Goal: Transaction & Acquisition: Purchase product/service

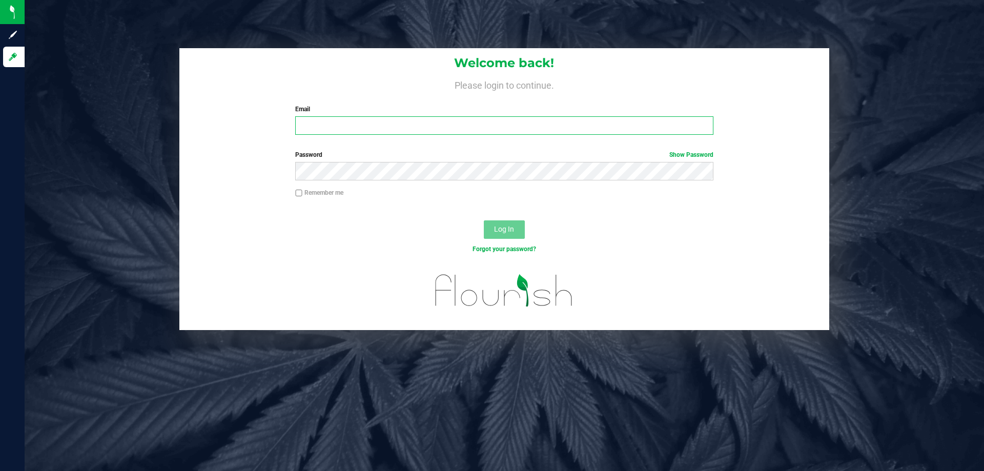
click at [421, 130] on input "Email" at bounding box center [504, 125] width 418 height 18
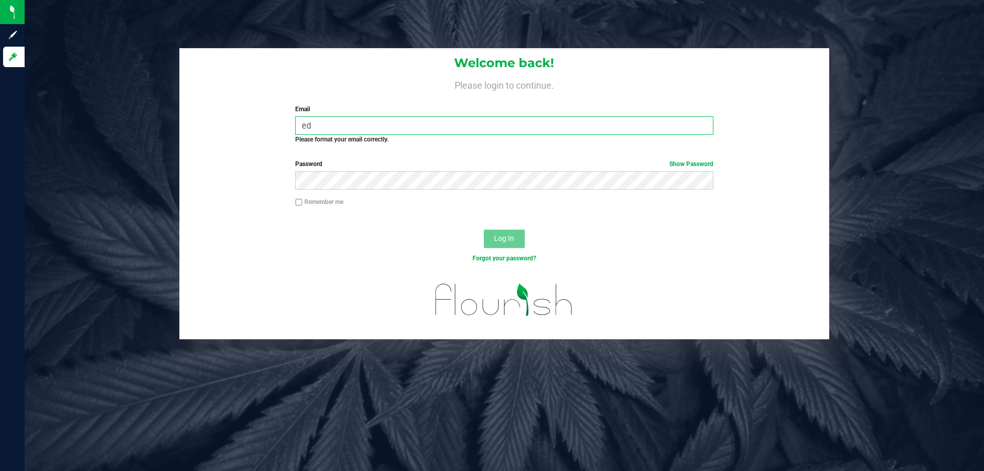
type input "e"
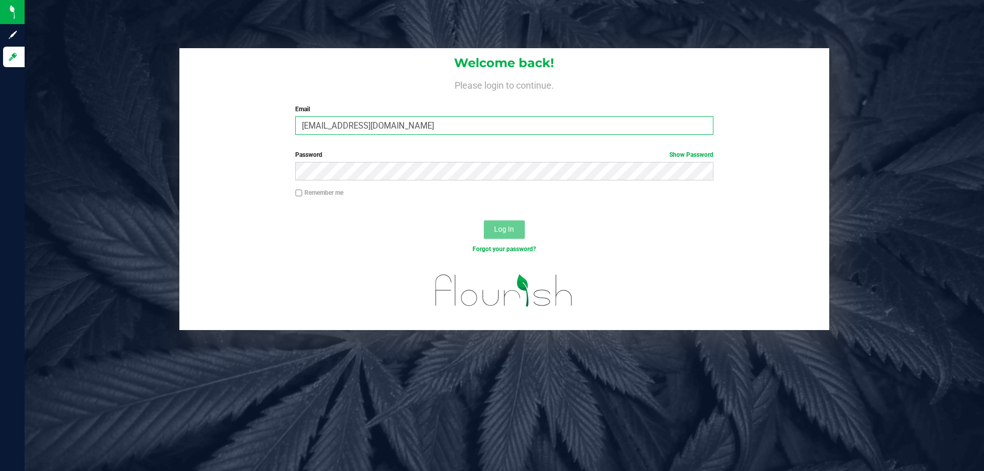
type input "[EMAIL_ADDRESS][DOMAIN_NAME]"
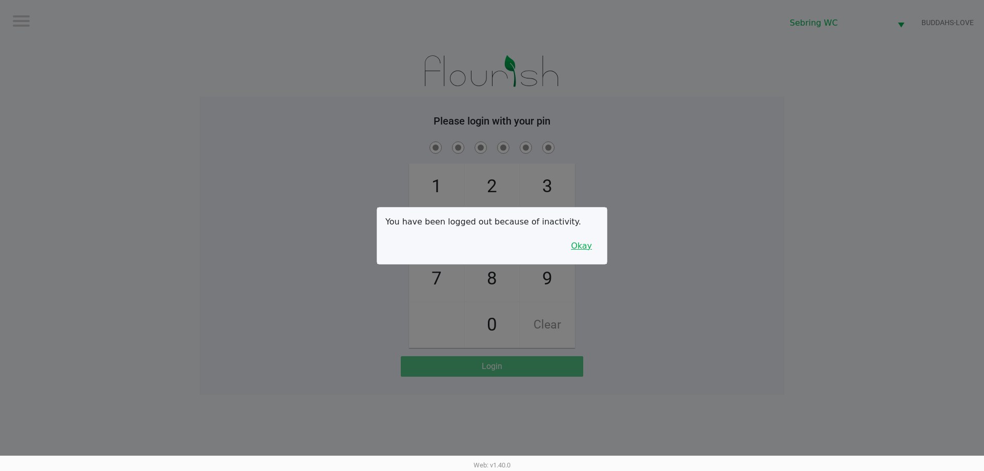
click at [577, 252] on button "Okay" at bounding box center [581, 245] width 34 height 19
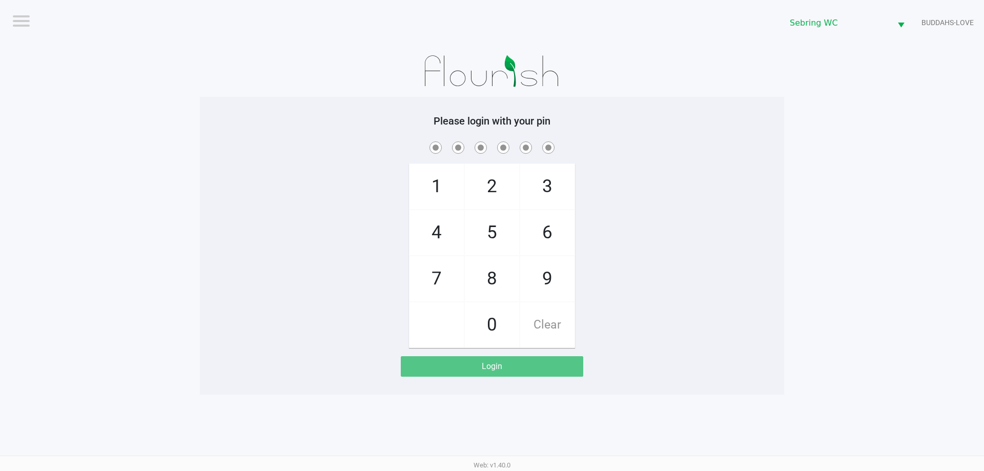
click at [611, 239] on div "1 4 7 2 5 8 0 3 6 9 Clear" at bounding box center [492, 243] width 584 height 209
checkbox input "true"
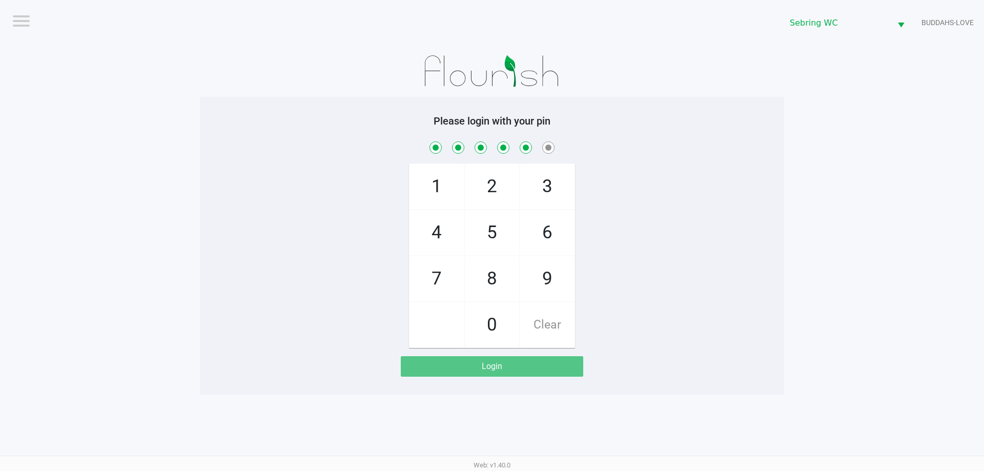
checkbox input "true"
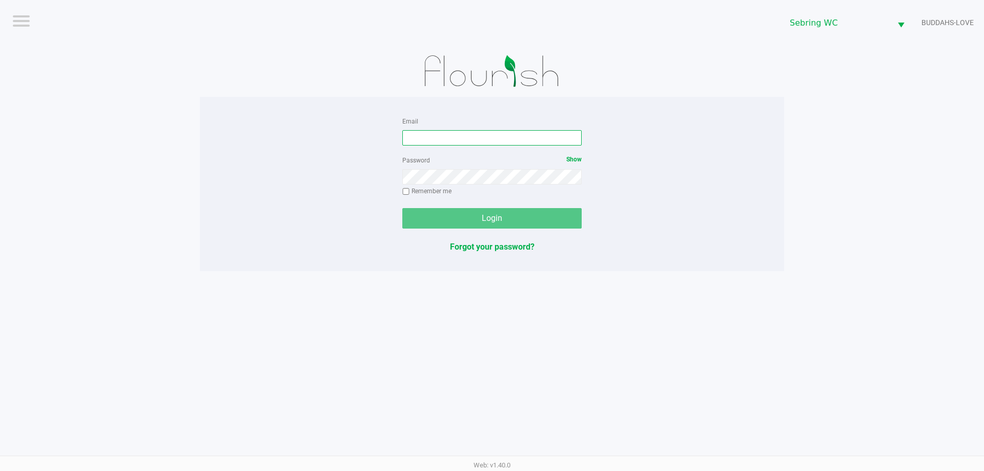
click at [428, 132] on input "Email" at bounding box center [491, 137] width 179 height 15
type input "[EMAIL_ADDRESS][DOMAIN_NAME]"
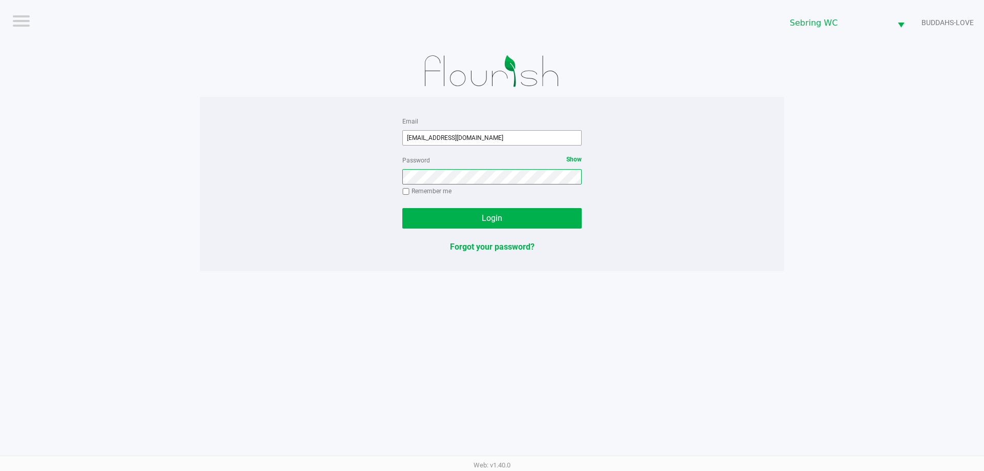
click at [402, 208] on button "Login" at bounding box center [491, 218] width 179 height 20
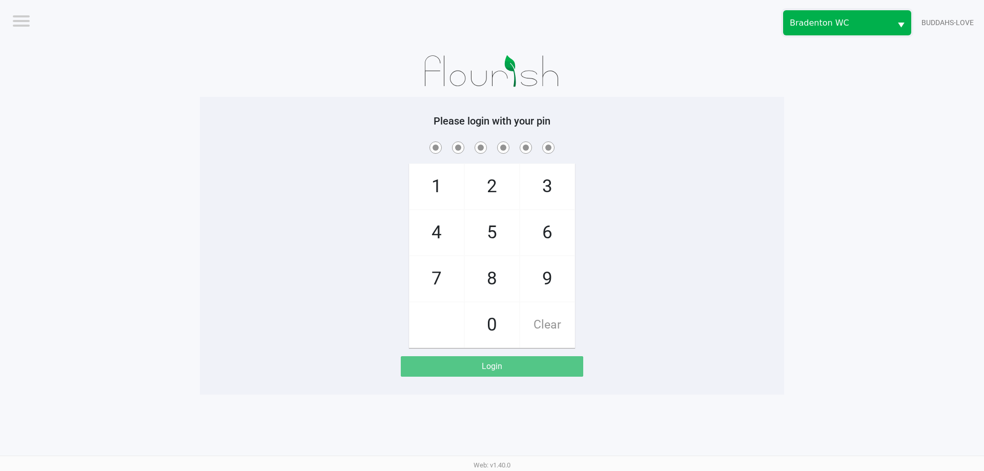
click at [839, 13] on span "Bradenton WC" at bounding box center [837, 23] width 108 height 24
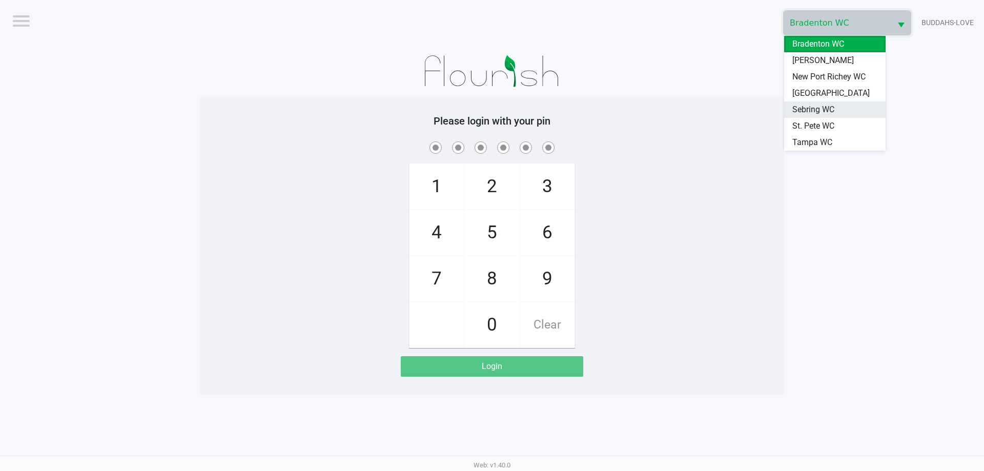
click at [812, 101] on li "Sebring WC" at bounding box center [834, 109] width 101 height 16
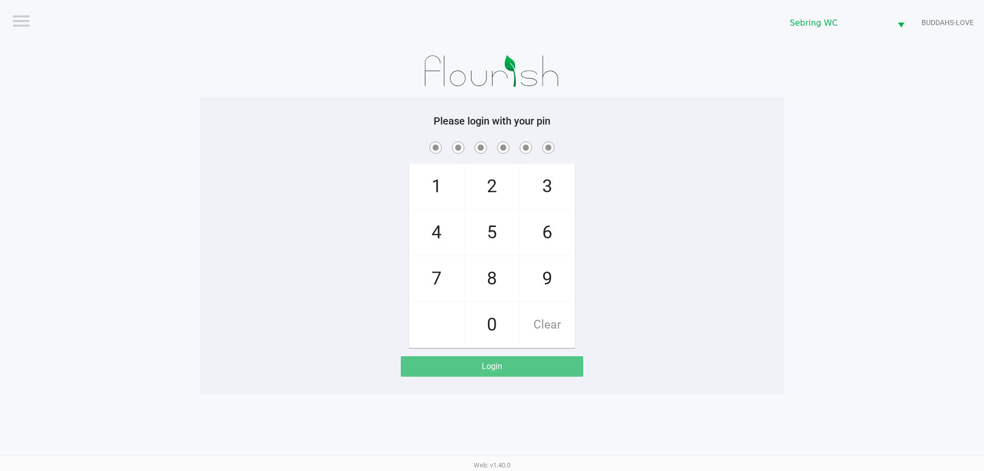
click at [706, 258] on div "1 4 7 2 5 8 0 3 6 9 Clear" at bounding box center [492, 243] width 584 height 209
checkbox input "true"
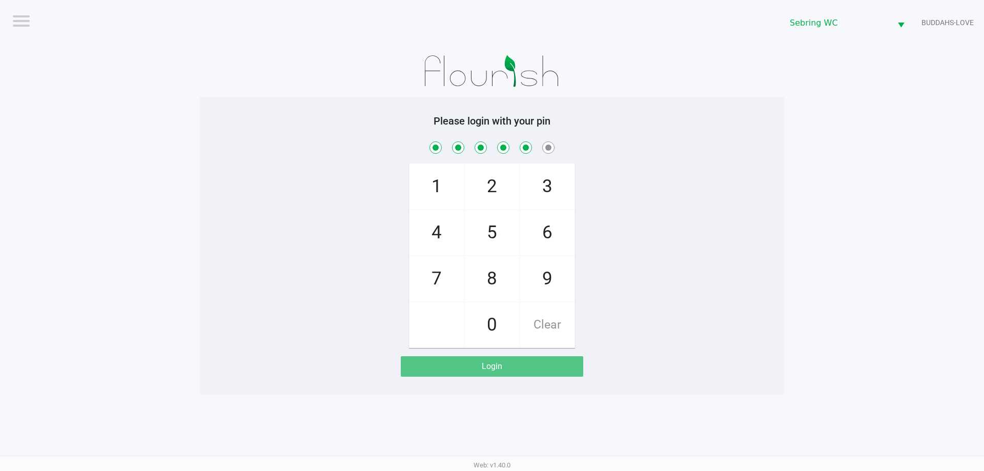
checkbox input "true"
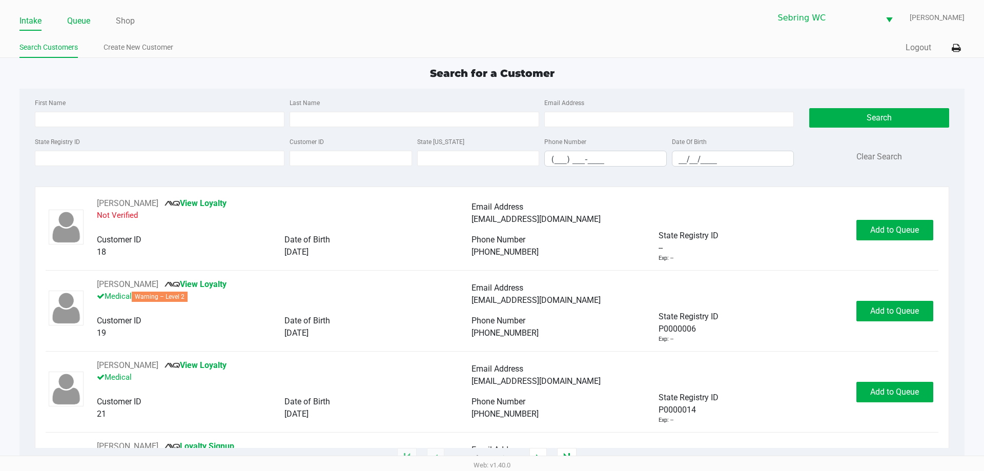
click at [76, 26] on link "Queue" at bounding box center [78, 21] width 23 height 14
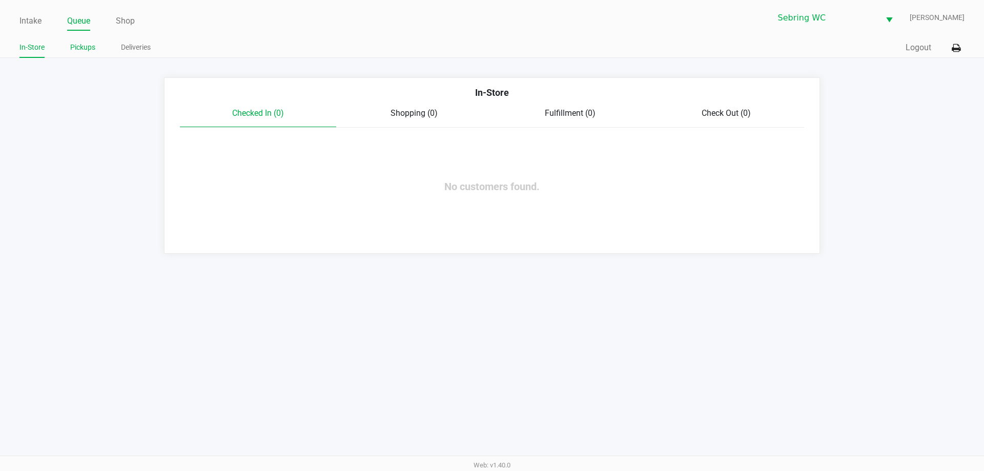
click at [86, 52] on link "Pickups" at bounding box center [82, 47] width 25 height 13
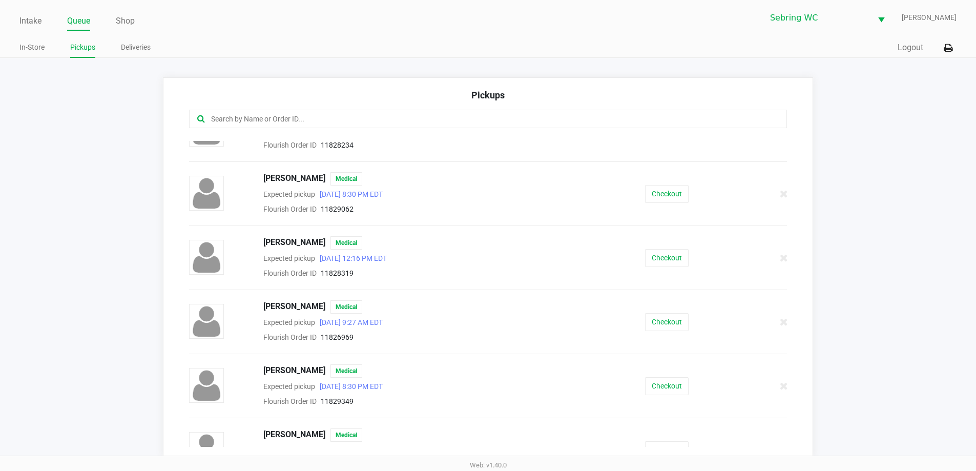
scroll to position [121, 0]
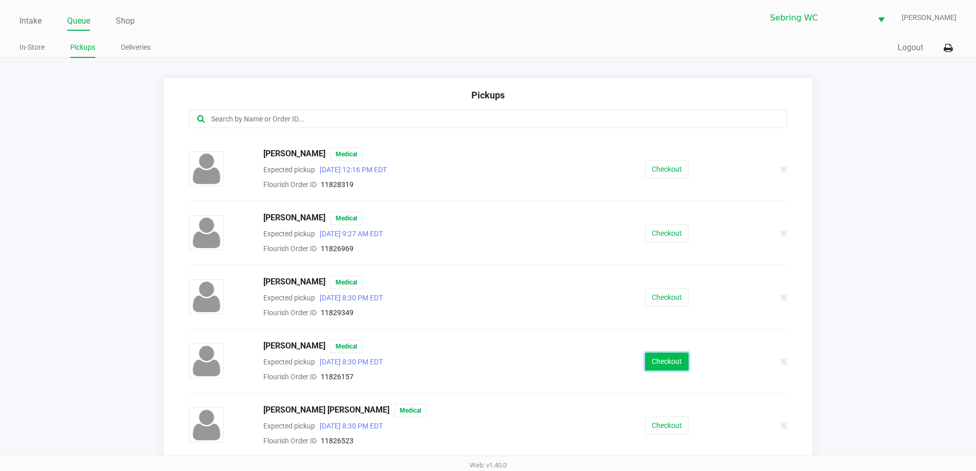
click at [645, 353] on button "Checkout" at bounding box center [667, 362] width 44 height 18
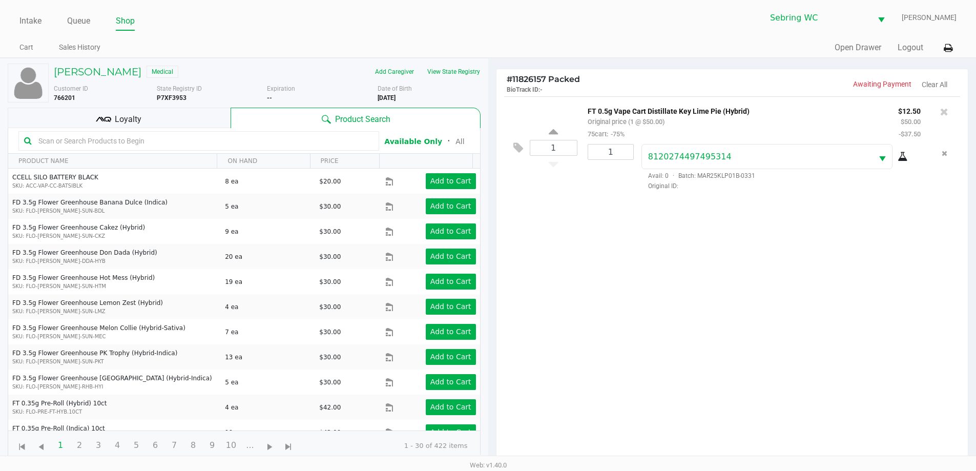
click at [147, 129] on kendo-grid-toolbar "Available Only ᛫ All" at bounding box center [244, 141] width 472 height 26
click at [176, 119] on div "Loyalty" at bounding box center [119, 118] width 223 height 20
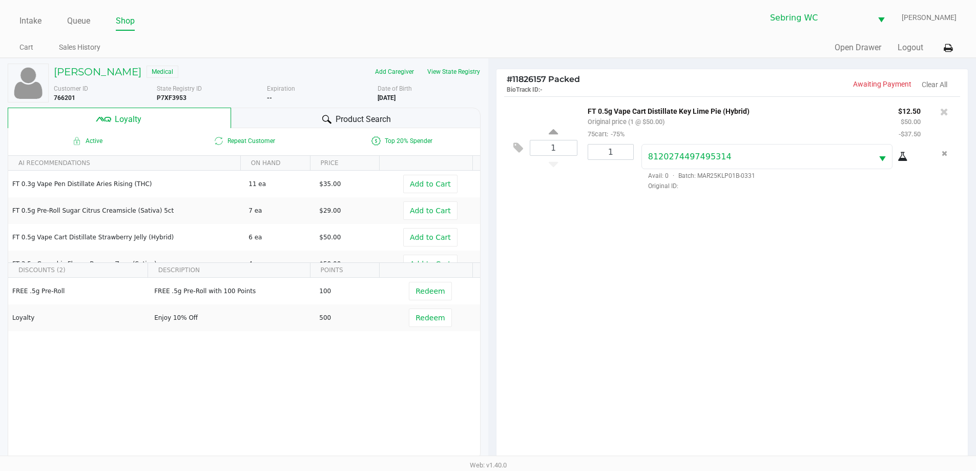
click at [256, 117] on div "Product Search" at bounding box center [356, 118] width 250 height 20
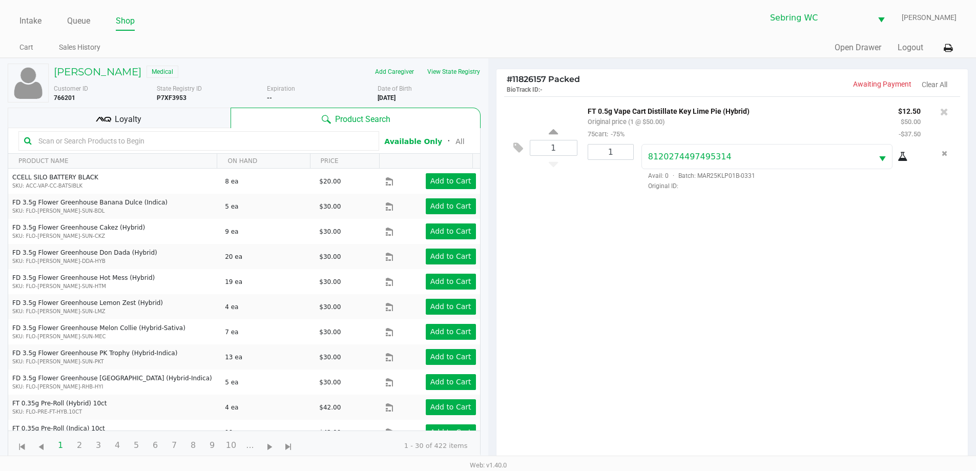
click at [593, 323] on div "1 FT 0.5g Vape Cart Distillate Key Lime Pie (Hybrid) Original price (1 @ $50.00…" at bounding box center [733, 282] width 472 height 372
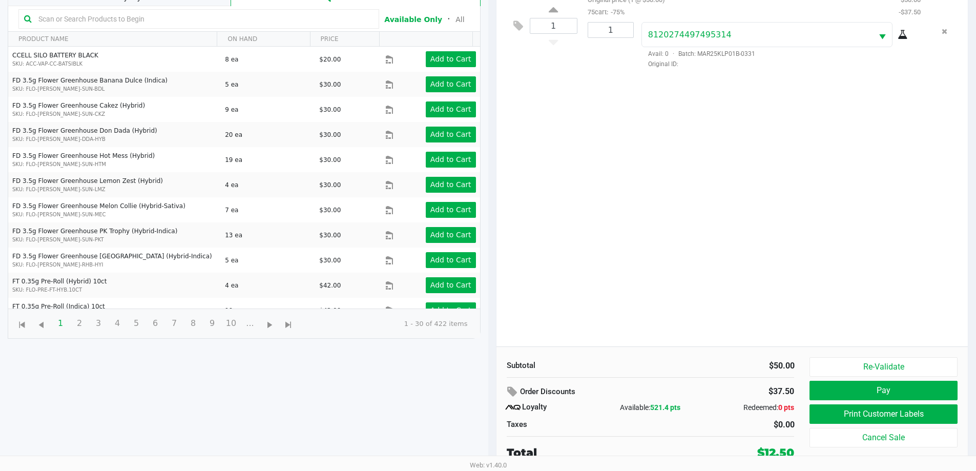
scroll to position [123, 0]
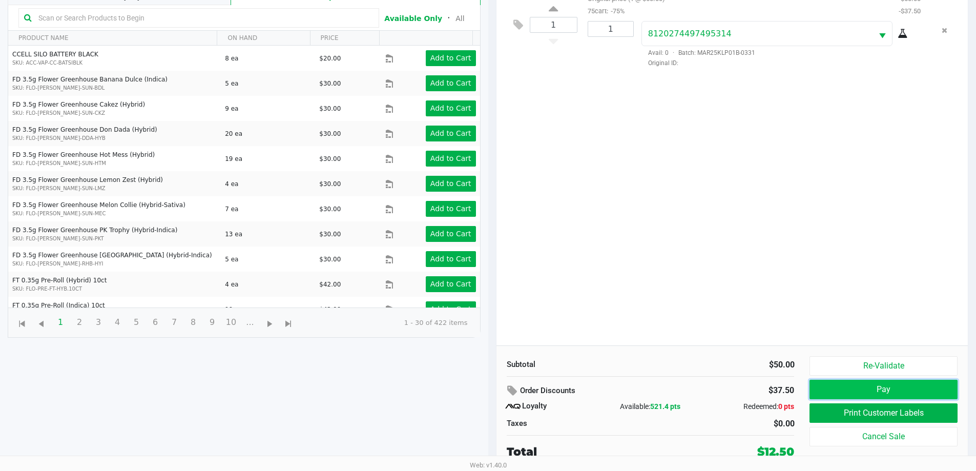
click at [827, 389] on button "Pay" at bounding box center [884, 389] width 148 height 19
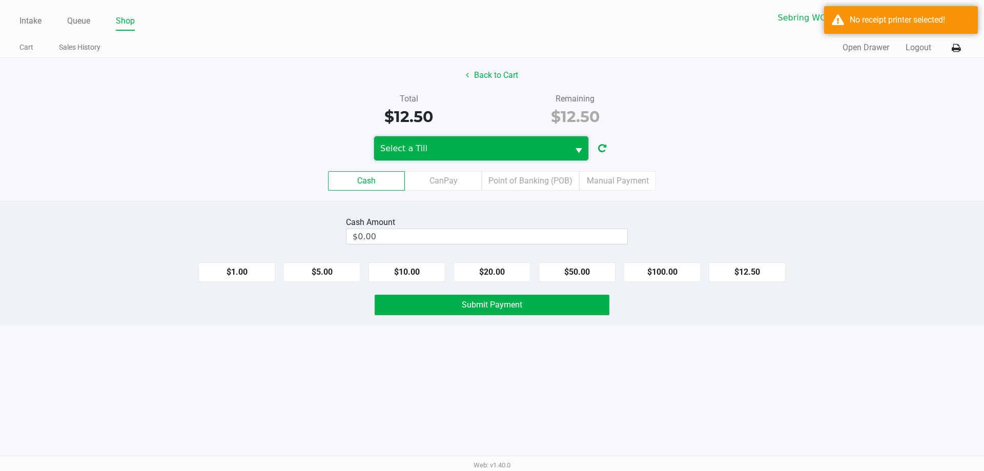
click at [453, 151] on span "Select a Till" at bounding box center [471, 148] width 182 height 12
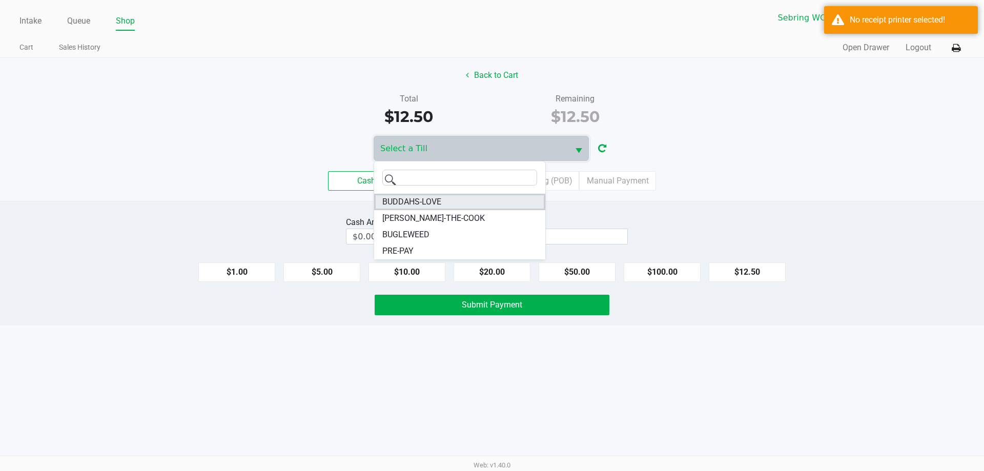
click at [436, 200] on span "BUDDAHS-LOVE" at bounding box center [411, 202] width 59 height 12
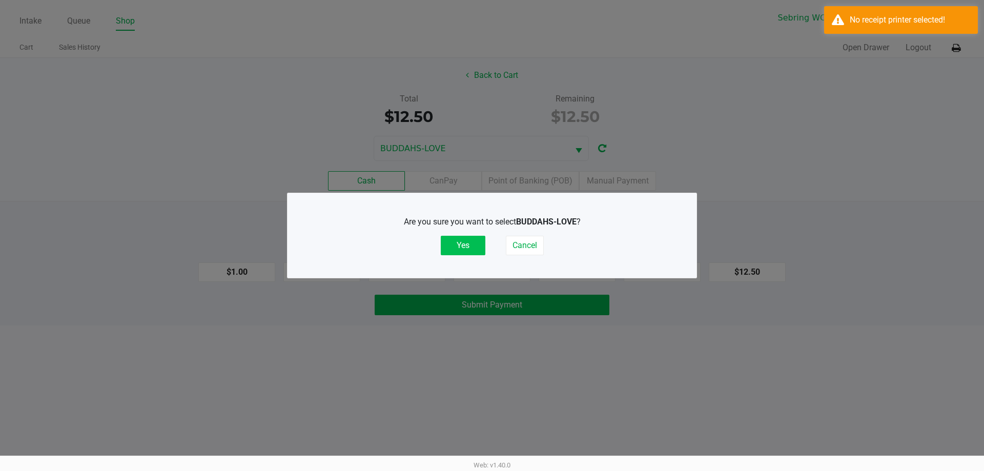
click at [459, 247] on button "Yes" at bounding box center [463, 245] width 45 height 19
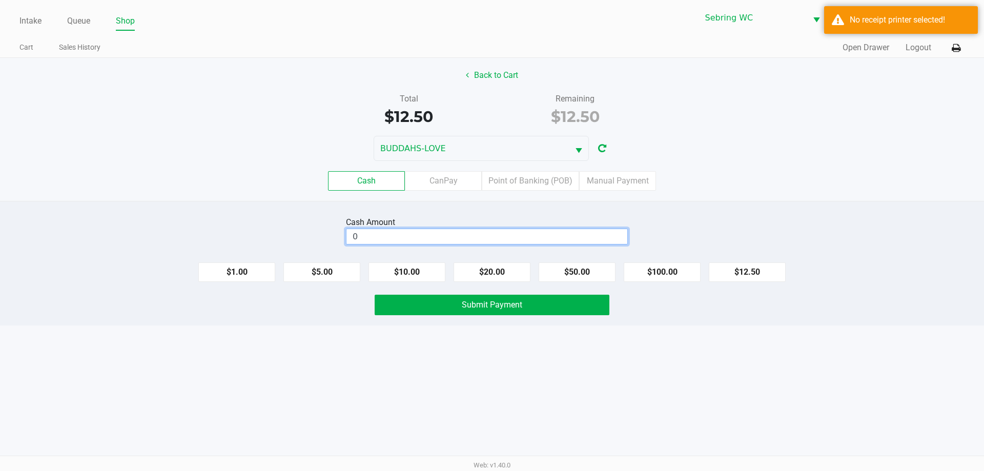
click at [389, 239] on input "0" at bounding box center [486, 236] width 281 height 15
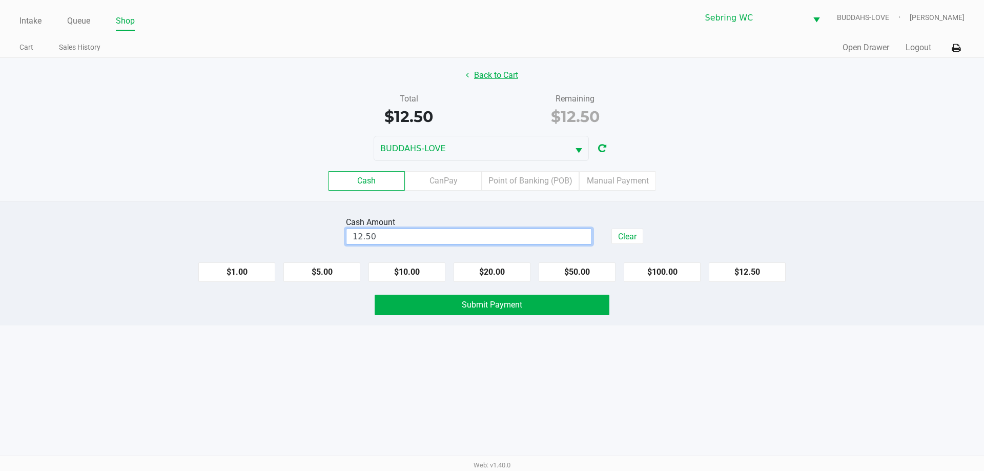
type input "$12.50"
click at [479, 78] on button "Back to Cart" at bounding box center [492, 75] width 66 height 19
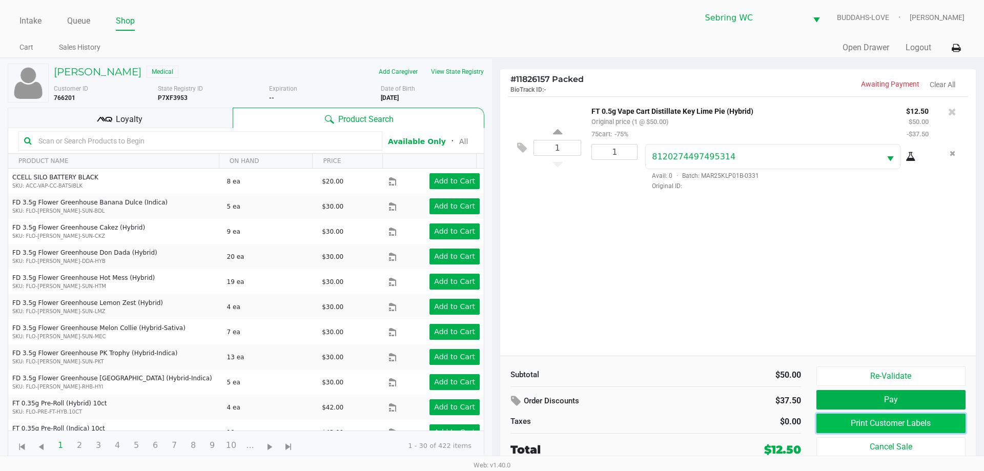
click at [850, 424] on button "Print Customer Labels" at bounding box center [890, 423] width 149 height 19
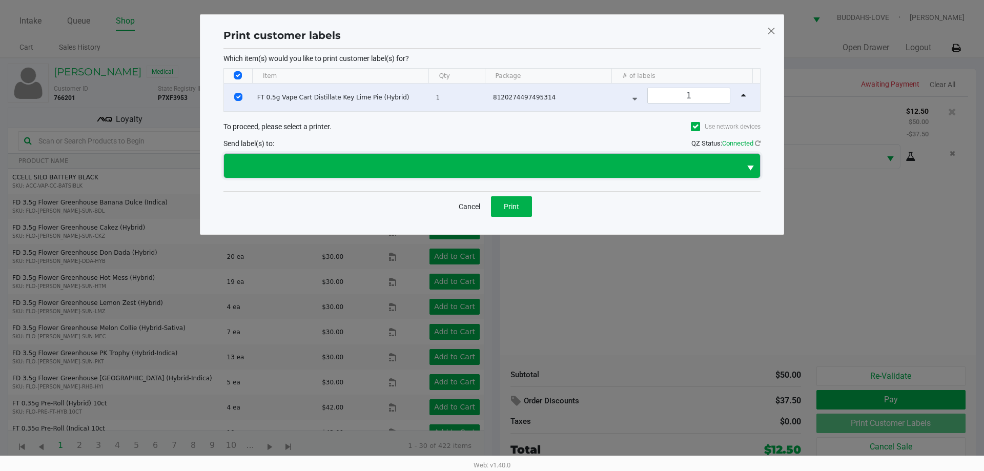
click at [515, 169] on span at bounding box center [482, 166] width 504 height 12
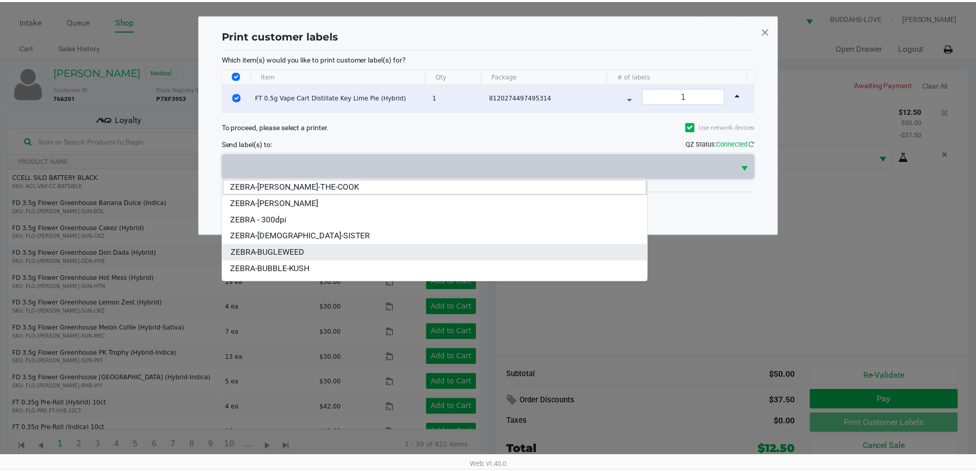
scroll to position [12, 0]
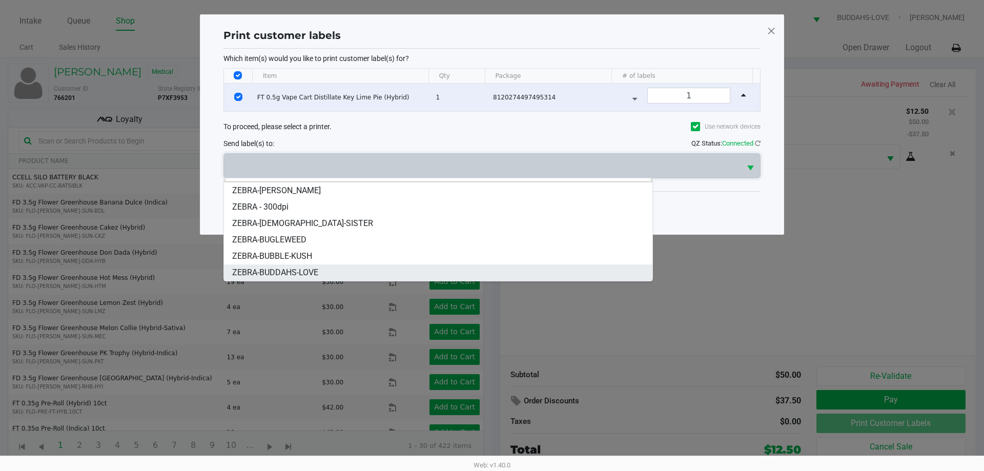
click at [306, 267] on span "ZEBRA-BUDDAHS-LOVE" at bounding box center [275, 272] width 86 height 12
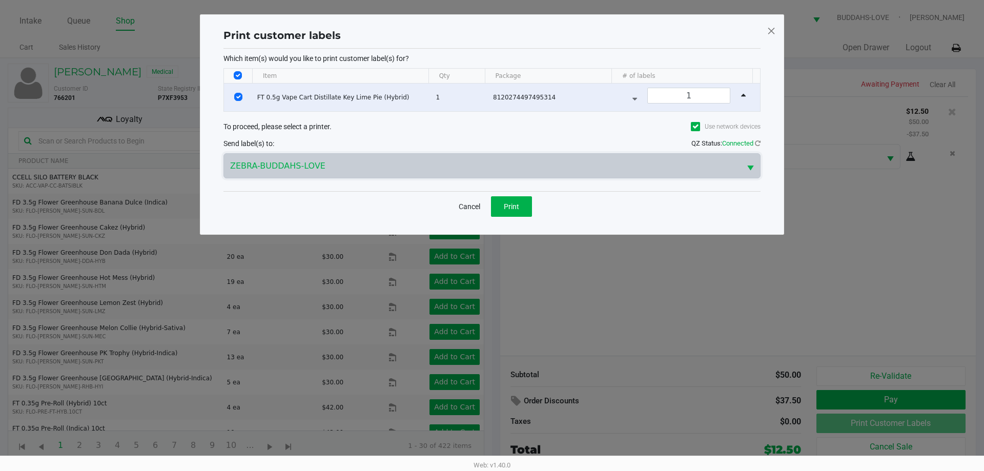
click at [370, 203] on div "Cancel Print" at bounding box center [491, 206] width 537 height 30
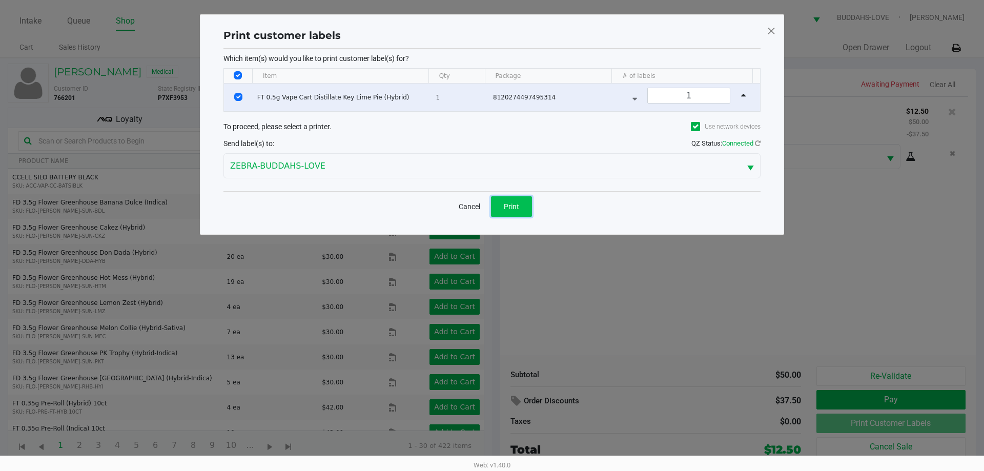
click at [510, 204] on span "Print" at bounding box center [511, 206] width 15 height 8
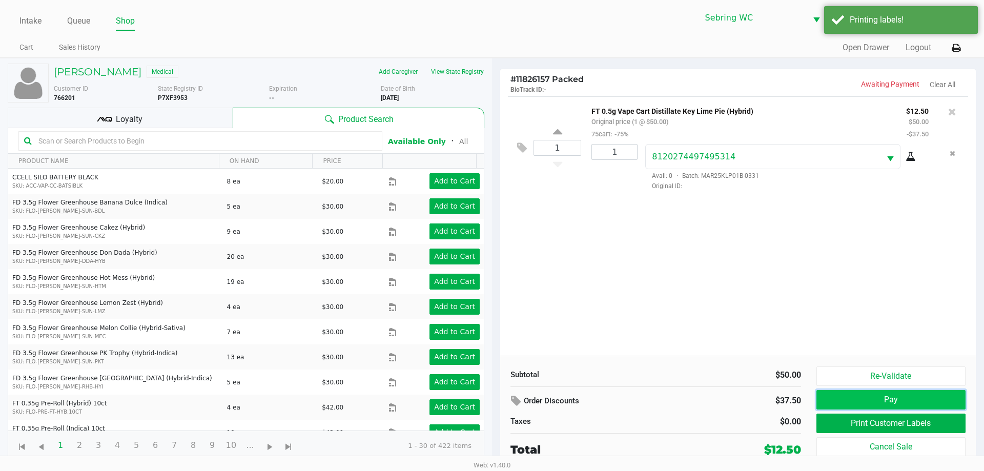
click at [822, 395] on button "Pay" at bounding box center [890, 399] width 149 height 19
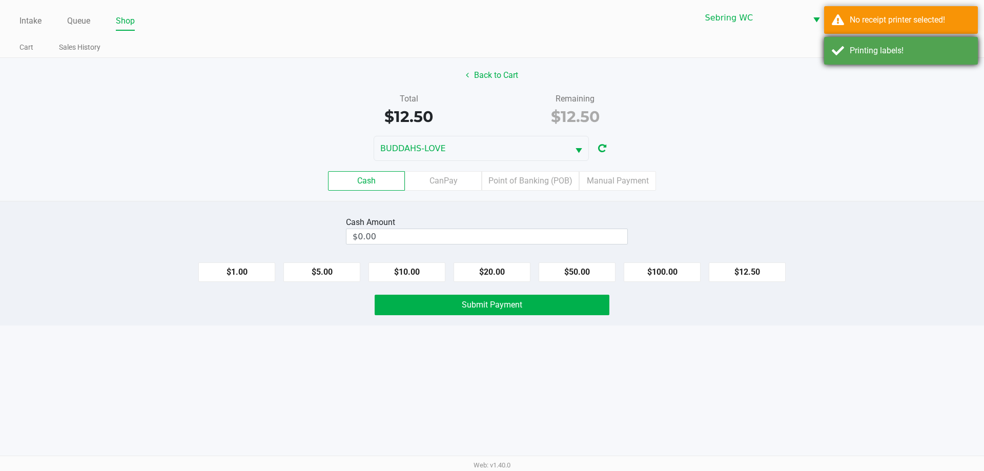
click at [882, 41] on div "Printing labels!" at bounding box center [901, 51] width 154 height 28
click at [895, 25] on div "No receipt printer selected!" at bounding box center [910, 20] width 120 height 12
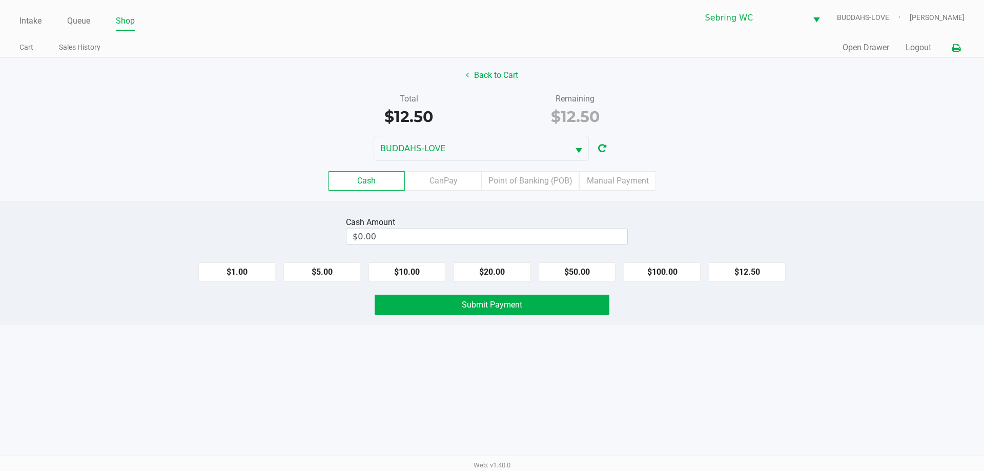
click at [954, 47] on icon at bounding box center [956, 48] width 9 height 7
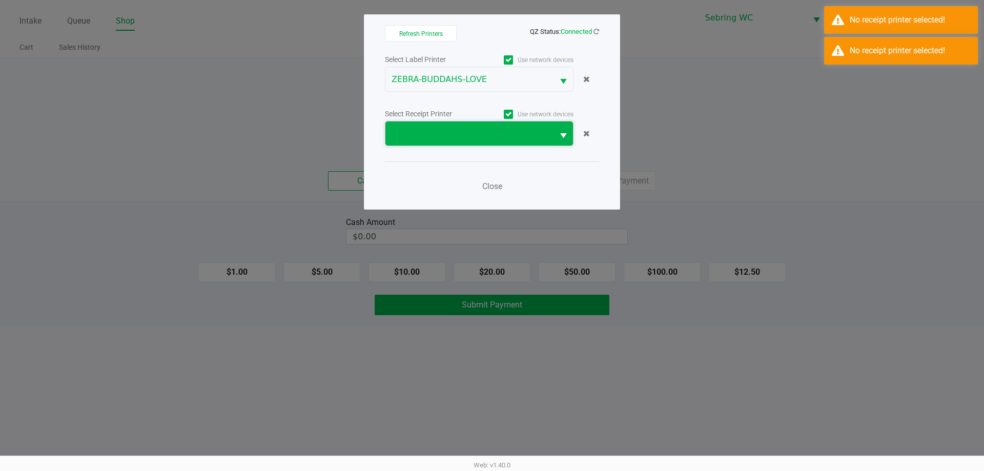
click at [513, 130] on span at bounding box center [469, 134] width 156 height 12
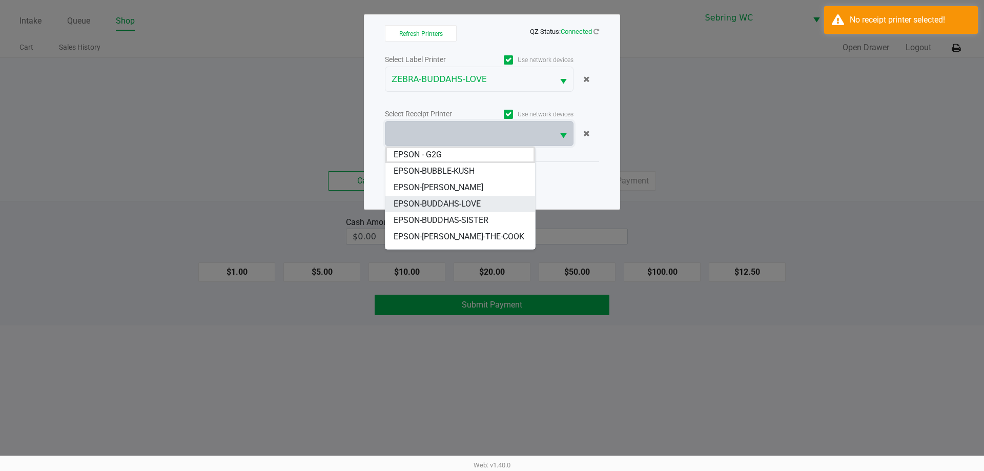
click at [463, 201] on span "EPSON-BUDDAHS-LOVE" at bounding box center [437, 204] width 87 height 12
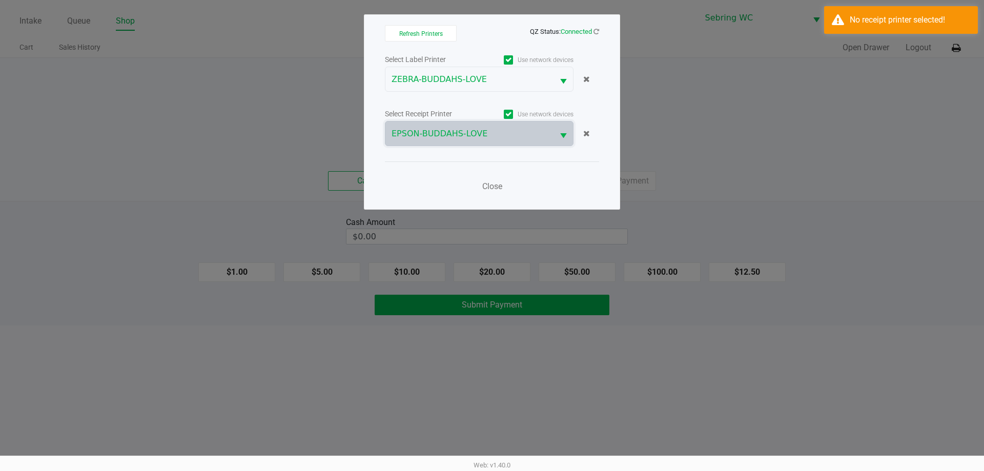
click at [440, 175] on div "Close" at bounding box center [492, 179] width 214 height 37
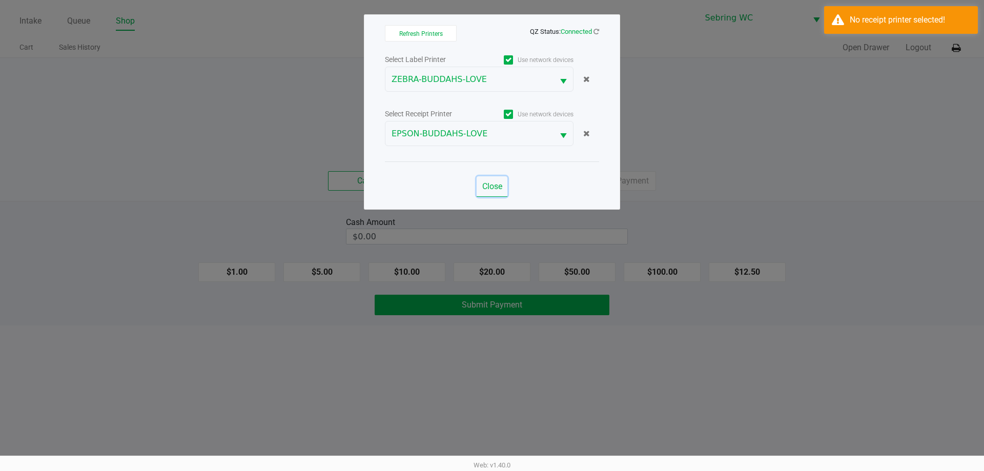
click at [493, 184] on span "Close" at bounding box center [492, 186] width 20 height 10
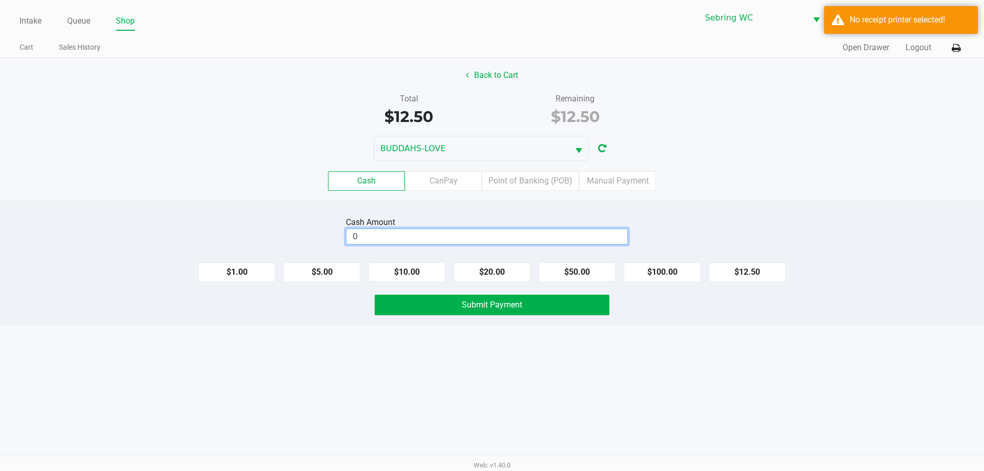
click at [423, 239] on input "0" at bounding box center [486, 236] width 281 height 15
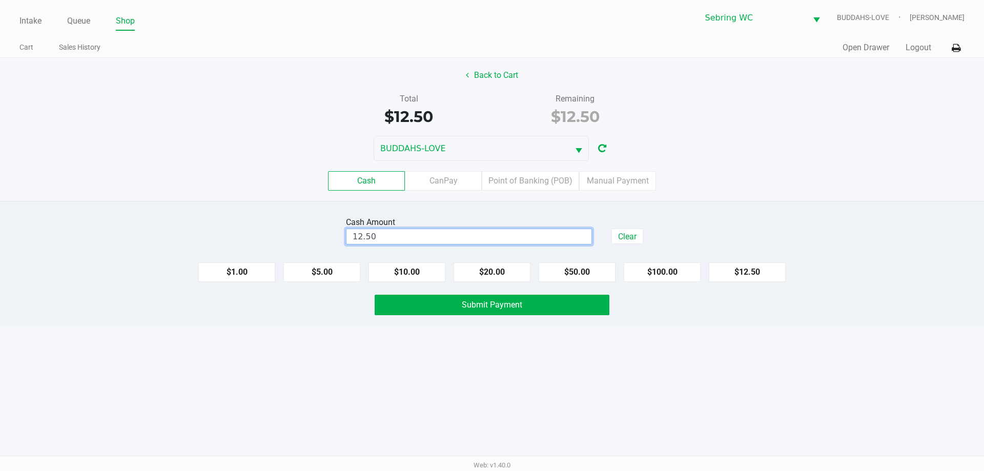
type input "$12.50"
click at [313, 306] on div "Submit Payment" at bounding box center [491, 305] width 999 height 20
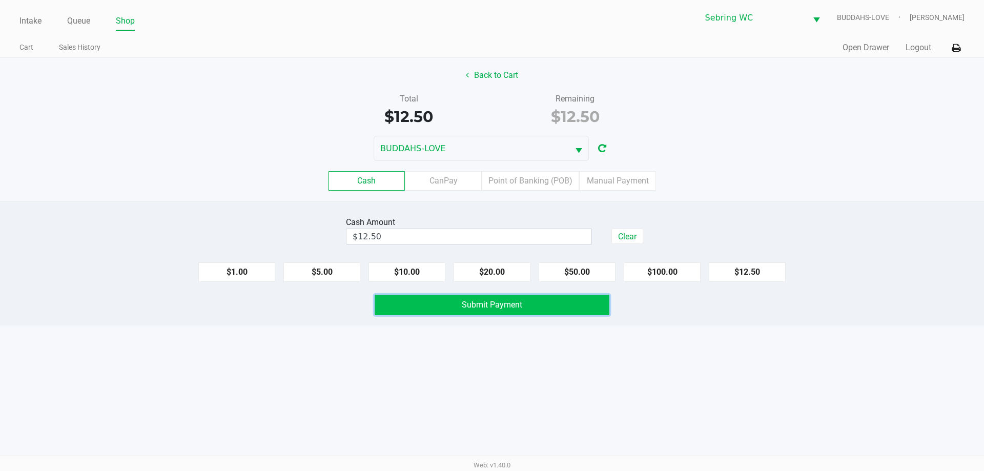
click at [402, 314] on button "Submit Payment" at bounding box center [492, 305] width 235 height 20
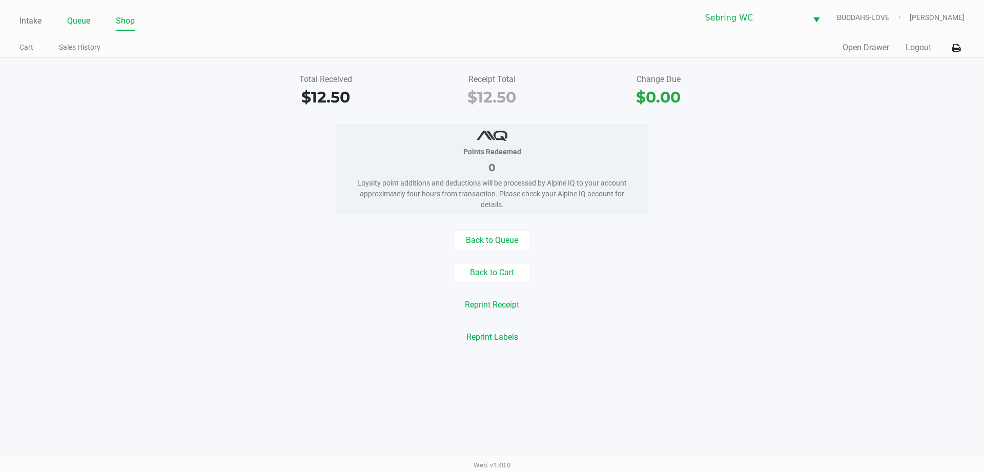
click at [73, 17] on link "Queue" at bounding box center [78, 21] width 23 height 14
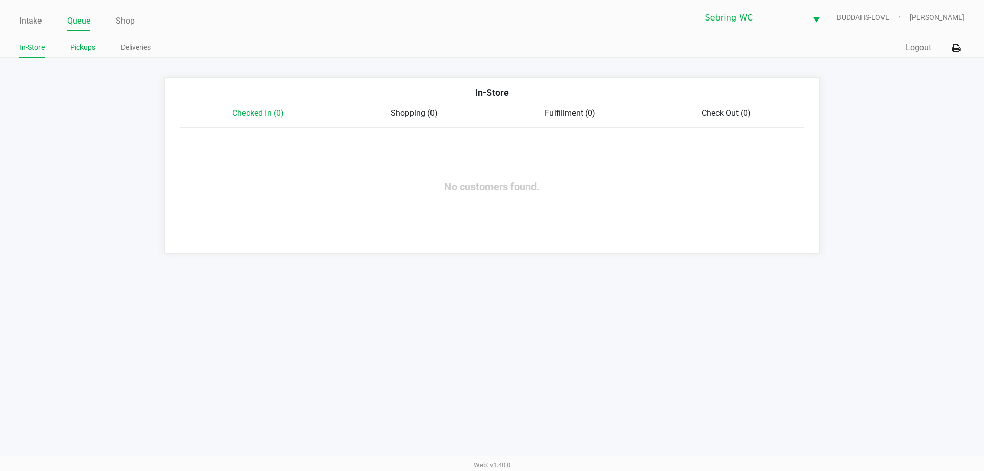
click at [82, 48] on link "Pickups" at bounding box center [82, 47] width 25 height 13
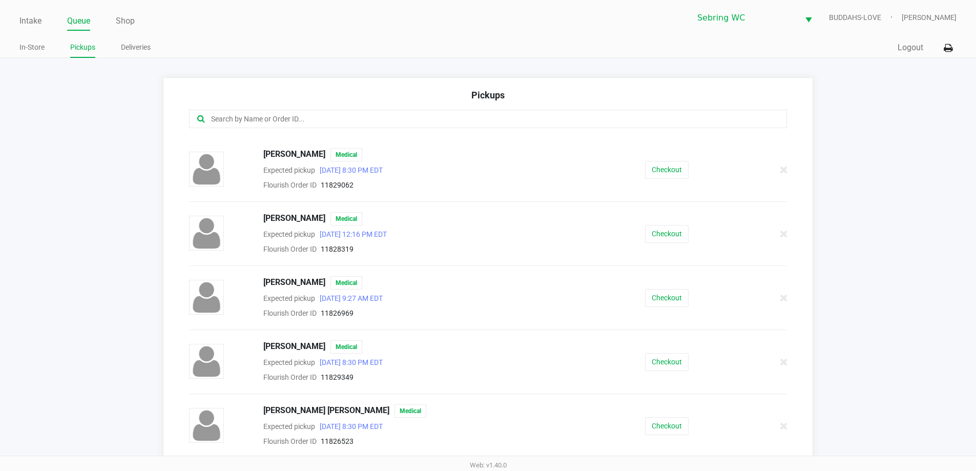
scroll to position [57, 0]
click at [666, 363] on button "Checkout" at bounding box center [667, 362] width 44 height 18
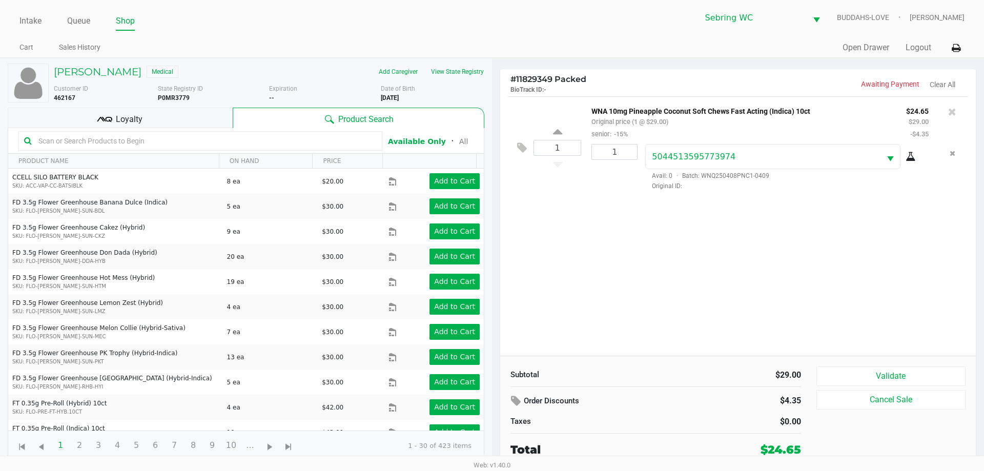
click at [203, 109] on div "Loyalty" at bounding box center [120, 118] width 225 height 20
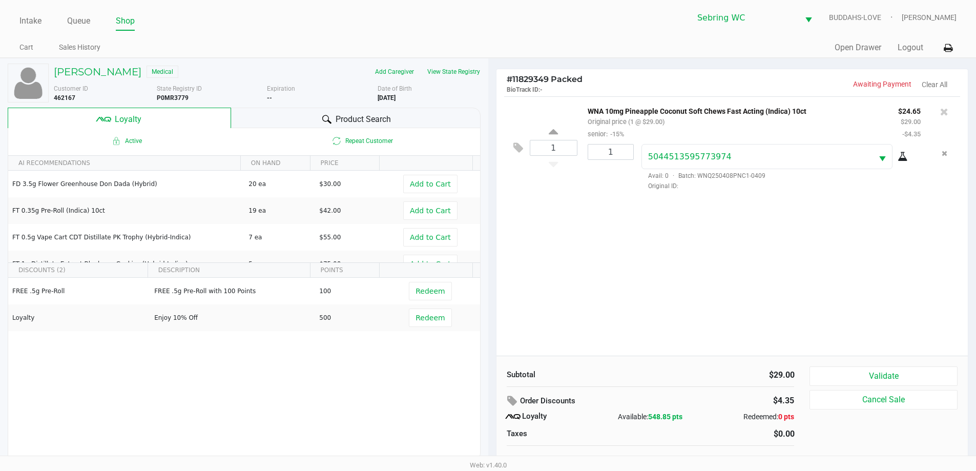
click at [299, 121] on div "Product Search" at bounding box center [356, 118] width 250 height 20
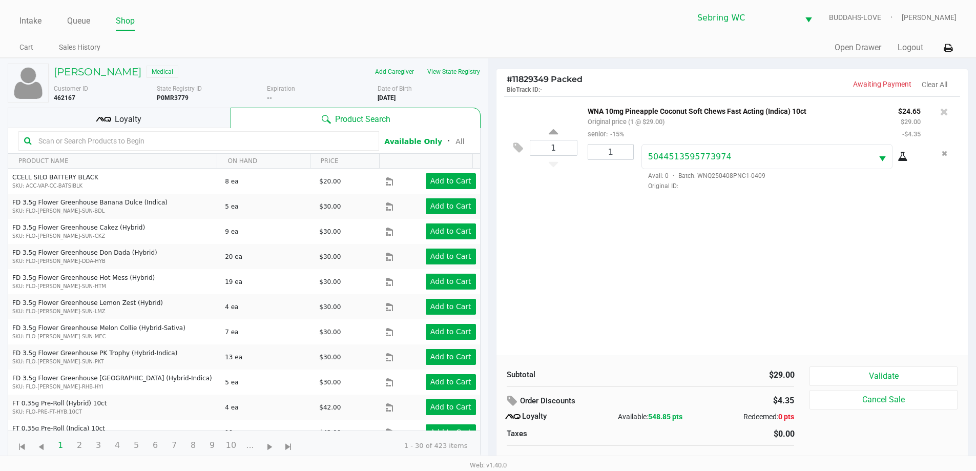
click at [657, 293] on div "1 WNA 10mg Pineapple Coconut Soft Chews Fast Acting (Indica) 10ct Original pric…" at bounding box center [733, 225] width 472 height 259
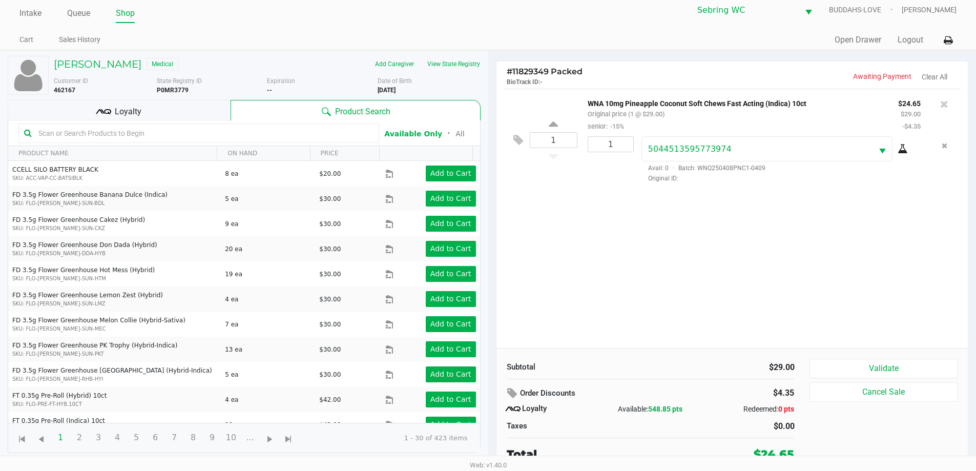
scroll to position [10, 0]
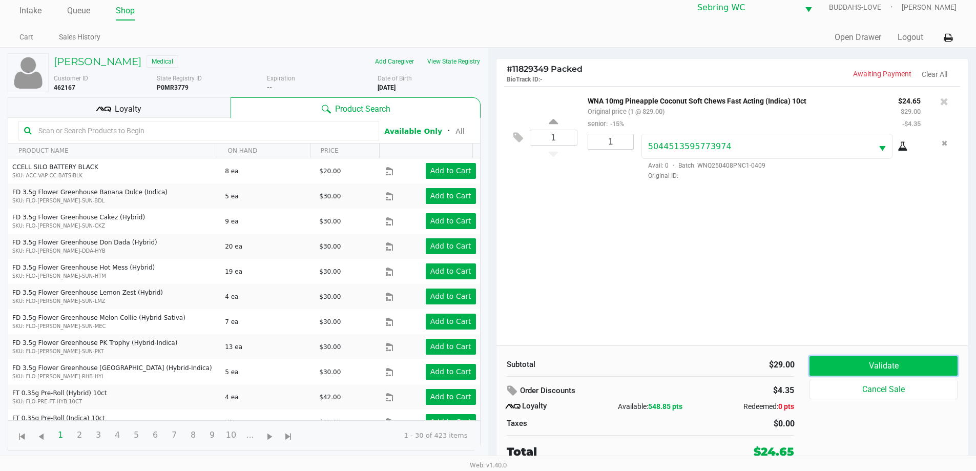
click at [822, 362] on button "Validate" at bounding box center [884, 365] width 148 height 19
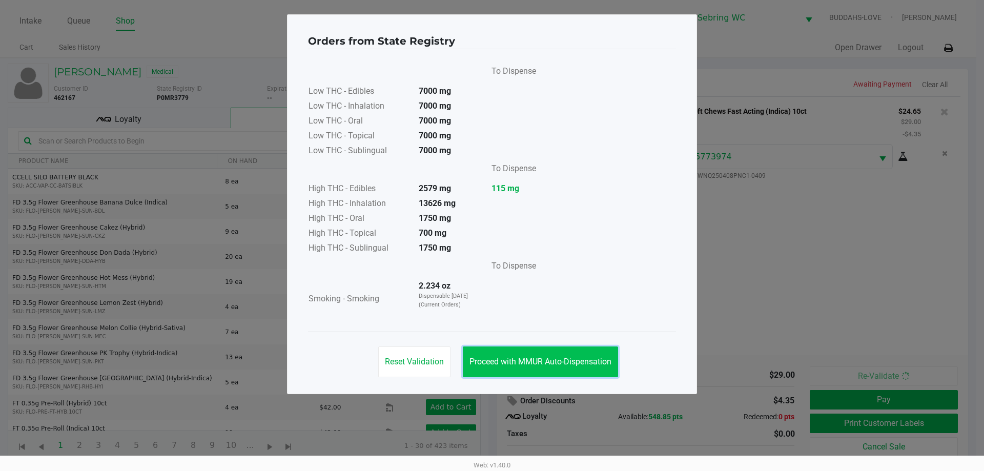
click at [549, 356] on button "Proceed with MMUR Auto-Dispensation" at bounding box center [540, 361] width 155 height 31
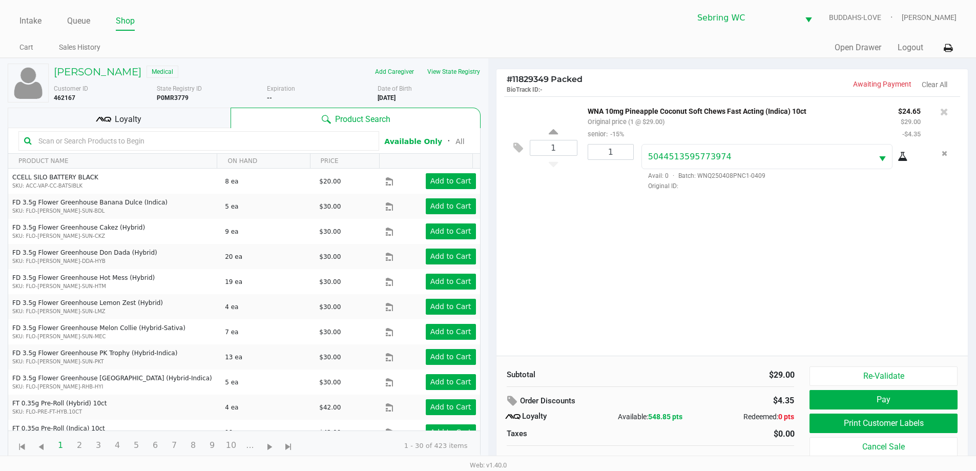
click at [636, 250] on div "1 WNA 10mg Pineapple Coconut Soft Chews Fast Acting (Indica) 10ct Original pric…" at bounding box center [733, 225] width 472 height 259
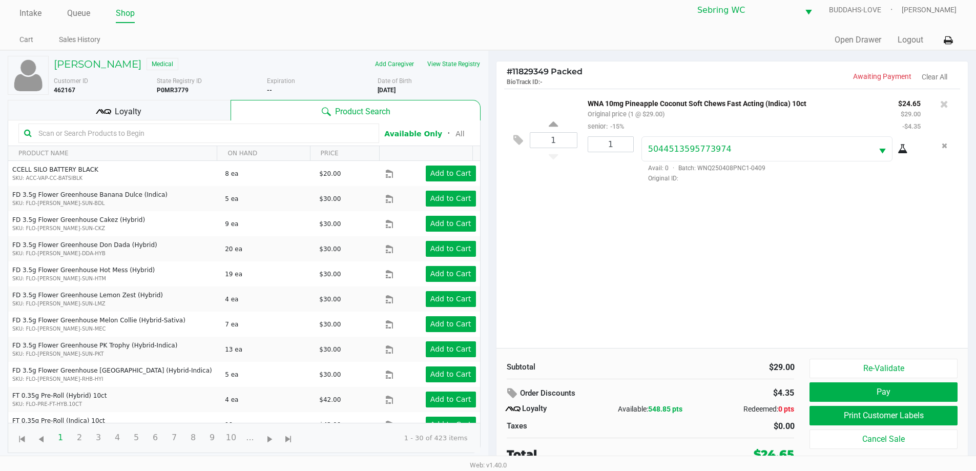
scroll to position [10, 0]
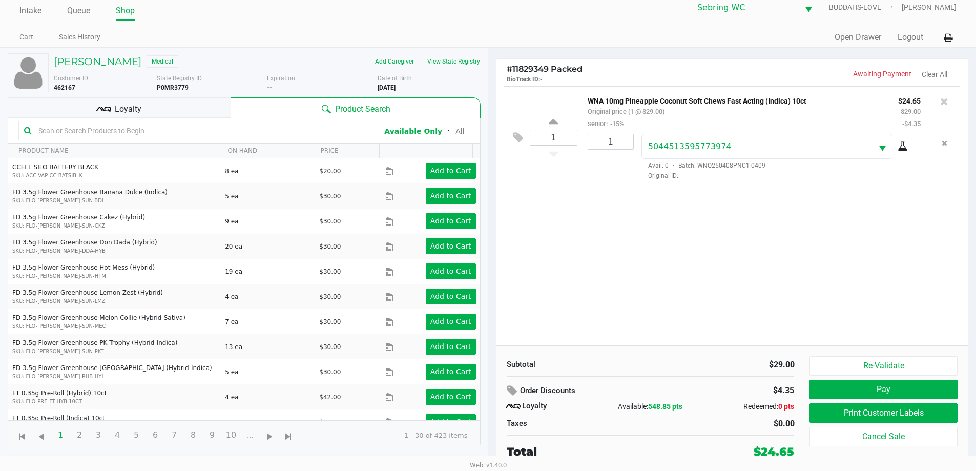
click at [219, 115] on div "Loyalty" at bounding box center [119, 107] width 223 height 20
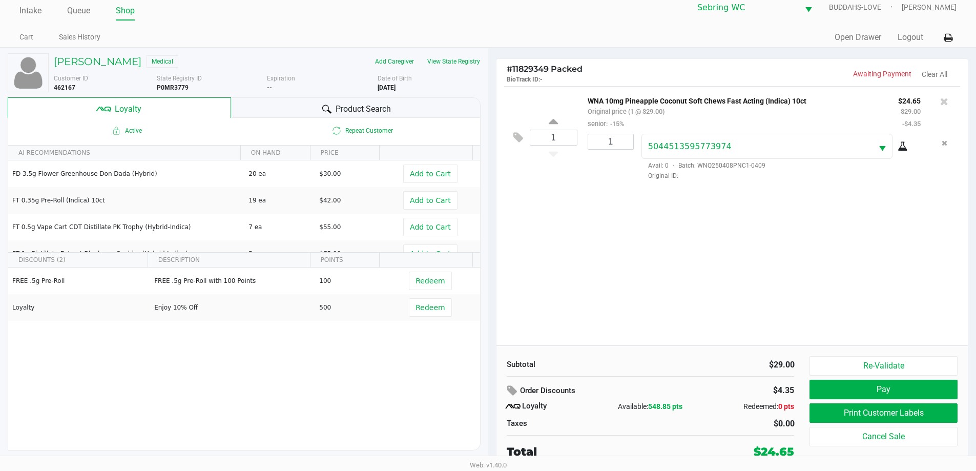
click at [257, 112] on div "Product Search" at bounding box center [356, 107] width 250 height 20
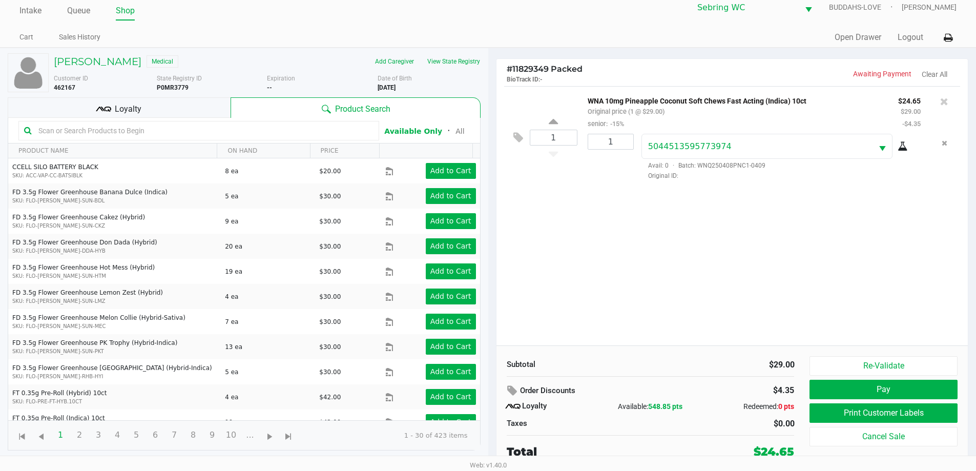
drag, startPoint x: 686, startPoint y: 363, endPoint x: 690, endPoint y: 370, distance: 7.6
click at [686, 364] on div "$29.00" at bounding box center [726, 365] width 136 height 12
click at [632, 255] on div "1 WNA 10mg Pineapple Coconut Soft Chews Fast Acting (Indica) 10ct Original pric…" at bounding box center [733, 215] width 472 height 259
click at [839, 412] on button "Print Customer Labels" at bounding box center [884, 412] width 148 height 19
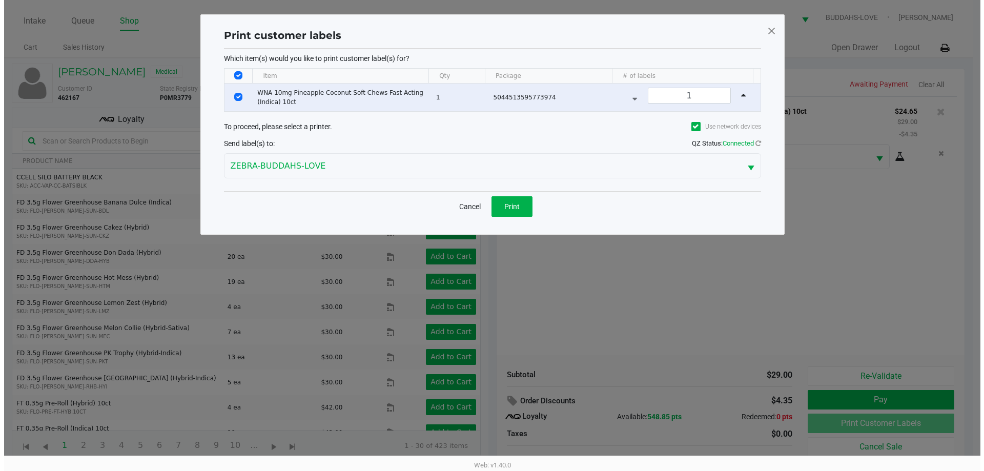
scroll to position [0, 0]
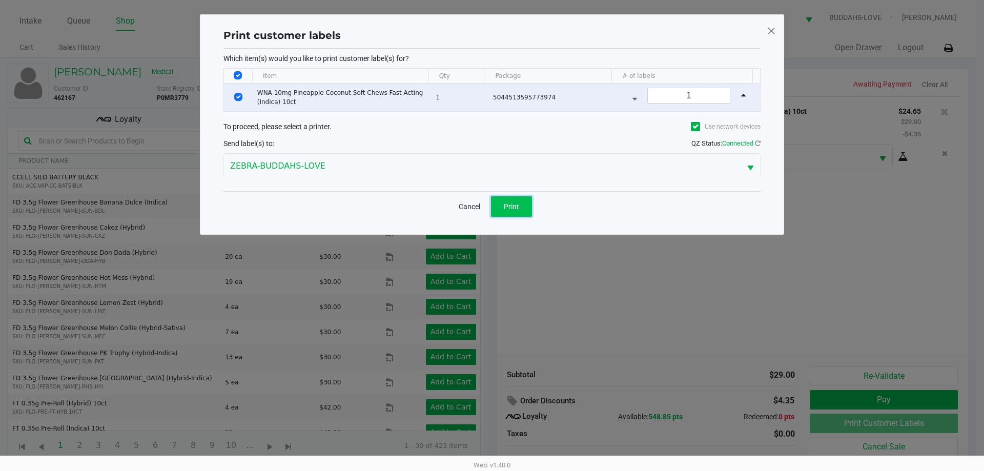
click at [528, 207] on button "Print" at bounding box center [511, 206] width 41 height 20
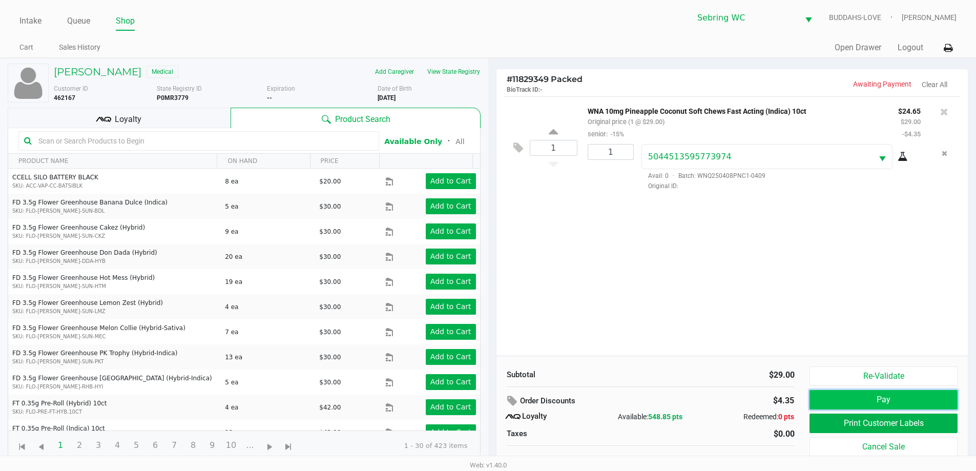
click at [841, 399] on button "Pay" at bounding box center [884, 399] width 148 height 19
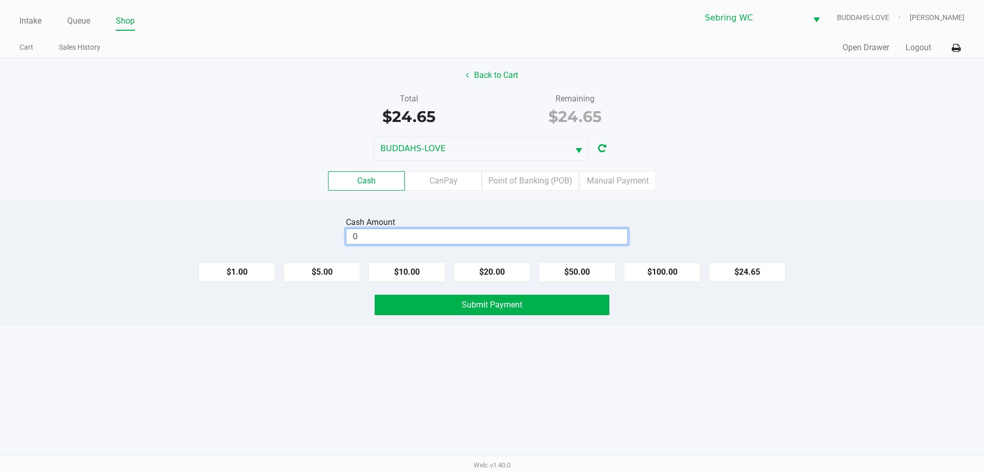
click at [524, 238] on input "0" at bounding box center [486, 236] width 281 height 15
type input "$40.00"
click at [329, 378] on div "Intake Queue Shop [PERSON_NAME] BUDDAHS-LOVE [PERSON_NAME] Cart Sales History Q…" at bounding box center [492, 235] width 984 height 471
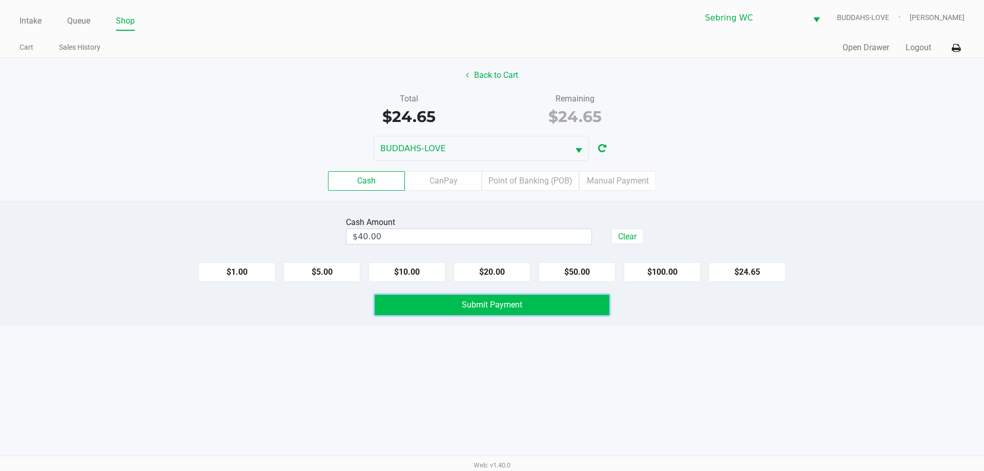
click at [430, 306] on button "Submit Payment" at bounding box center [492, 305] width 235 height 20
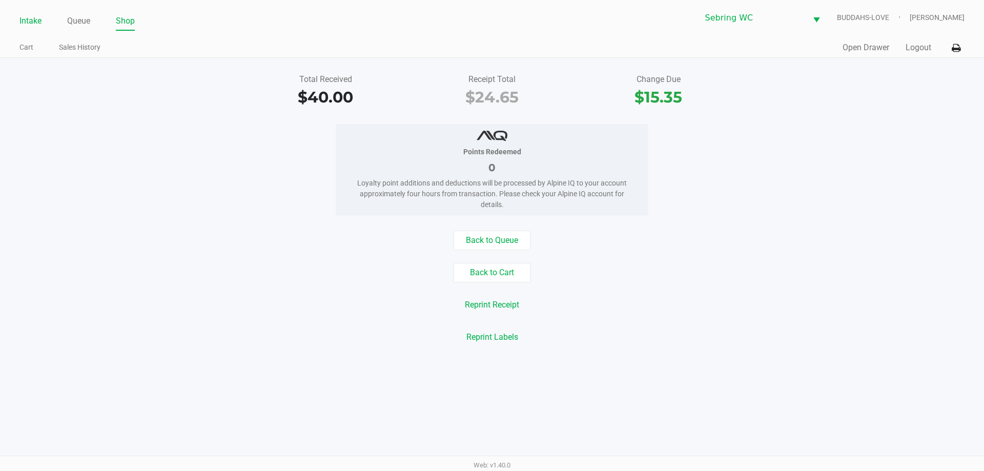
click at [31, 30] on li "Intake" at bounding box center [30, 22] width 22 height 18
click at [32, 27] on link "Intake" at bounding box center [30, 21] width 22 height 14
